Goal: Navigation & Orientation: Go to known website

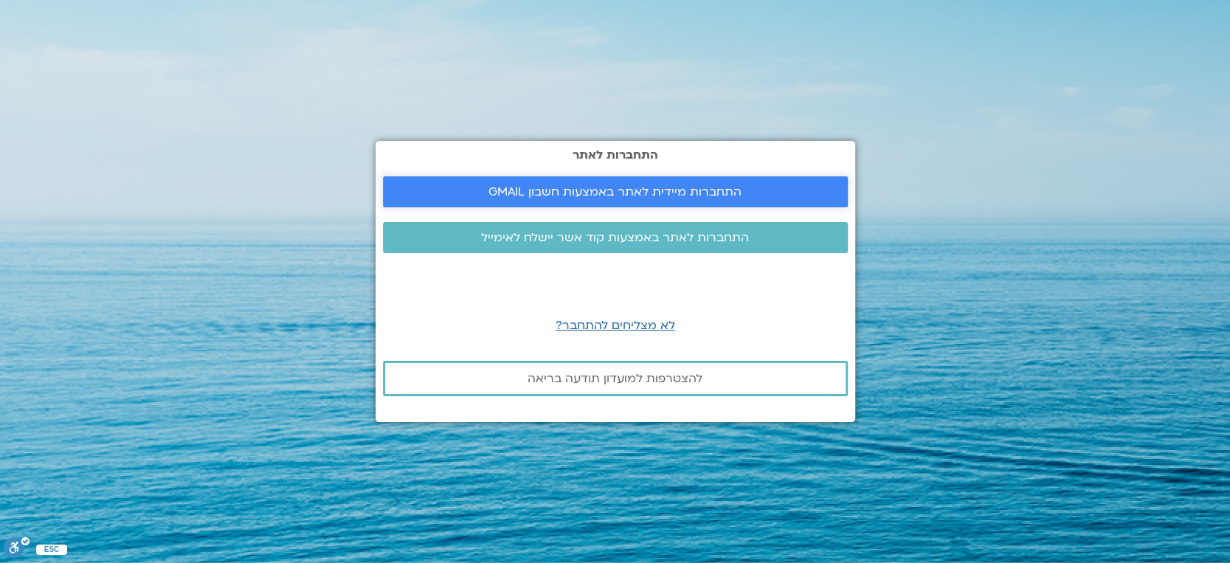
click at [675, 185] on span "התחברות מיידית לאתר באמצעות חשבון GMAIL" at bounding box center [614, 191] width 253 height 13
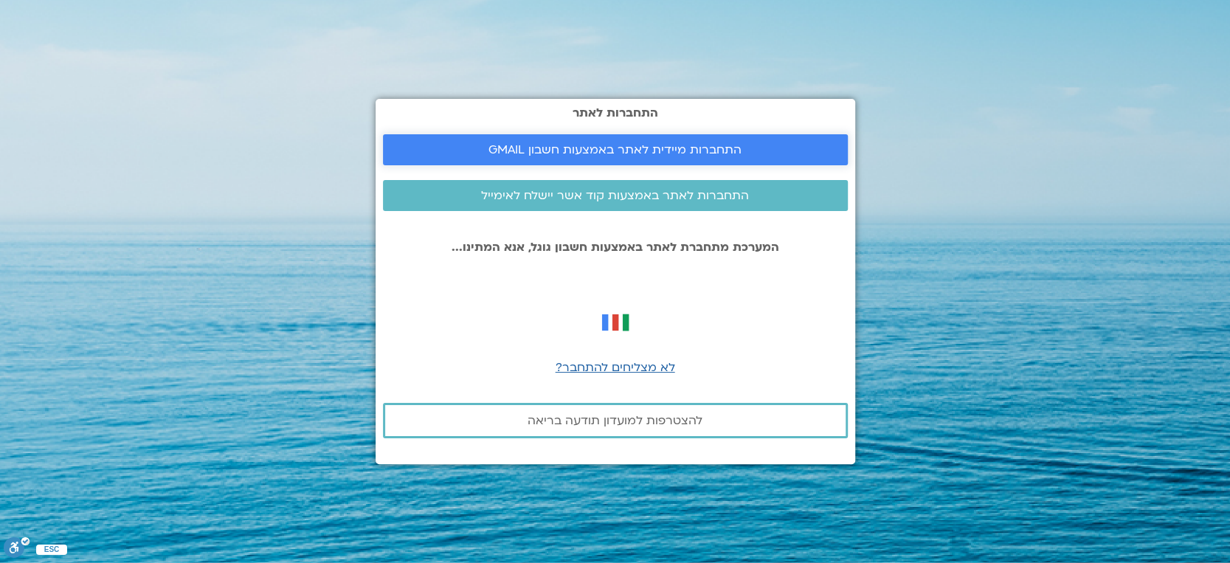
click at [580, 143] on span "התחברות מיידית לאתר באמצעות חשבון GMAIL" at bounding box center [614, 149] width 253 height 13
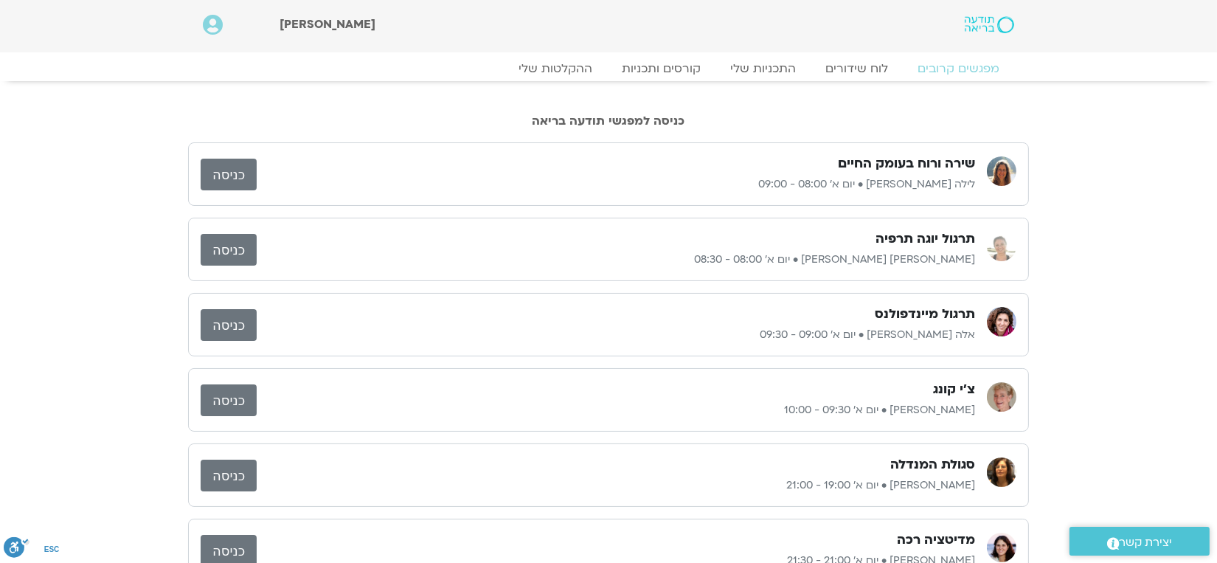
click at [220, 171] on link "כניסה" at bounding box center [229, 175] width 56 height 32
